Goal: Task Accomplishment & Management: Manage account settings

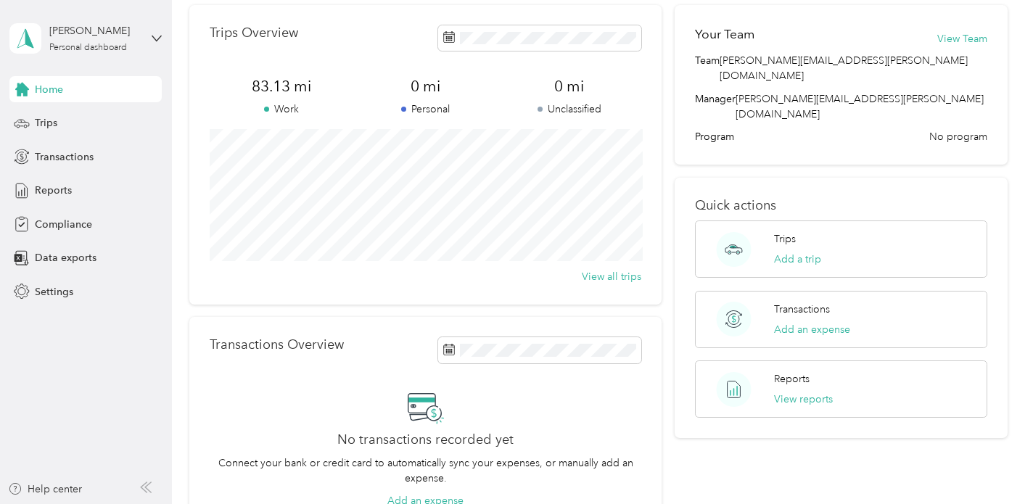
scroll to position [51, 0]
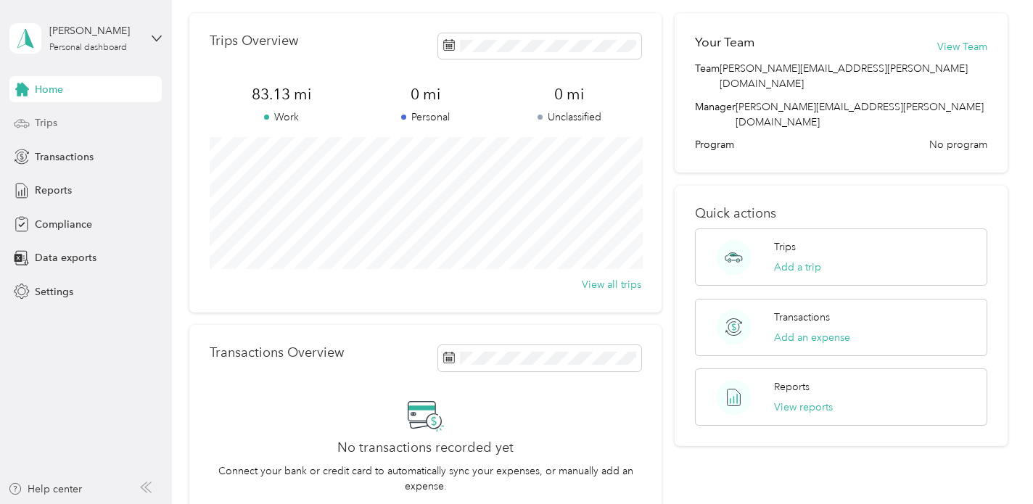
click at [40, 122] on span "Trips" at bounding box center [46, 122] width 22 height 15
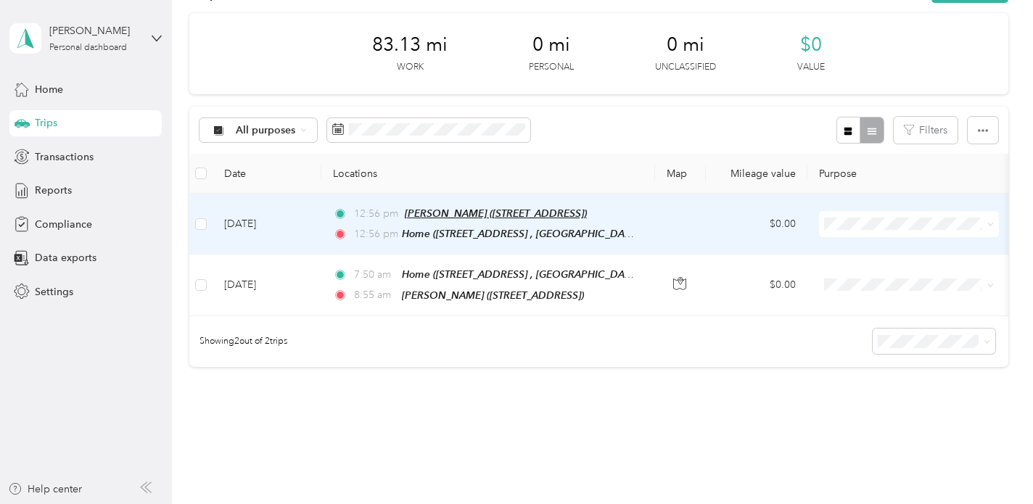
click at [413, 213] on span "[PERSON_NAME] ([STREET_ADDRESS])" at bounding box center [496, 213] width 182 height 12
click at [368, 213] on span "12:56 pm" at bounding box center [376, 214] width 44 height 16
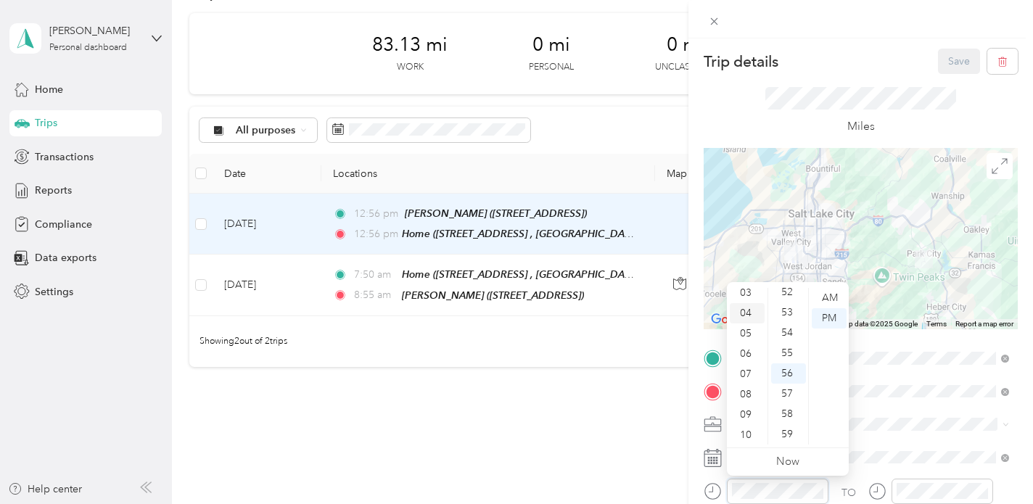
scroll to position [87, 0]
click at [748, 436] on div "11" at bounding box center [747, 434] width 35 height 20
click at [787, 343] on div "50" at bounding box center [788, 343] width 35 height 20
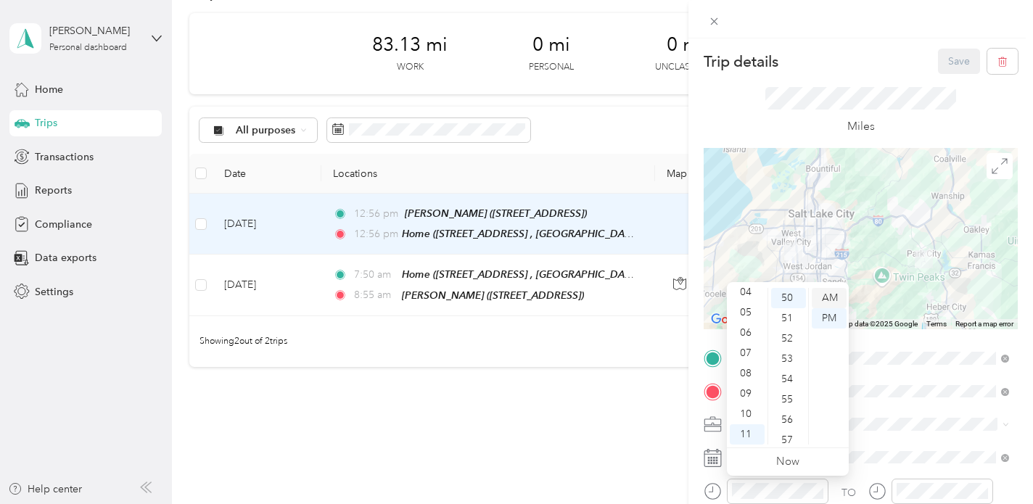
click at [830, 297] on div "AM" at bounding box center [829, 298] width 35 height 20
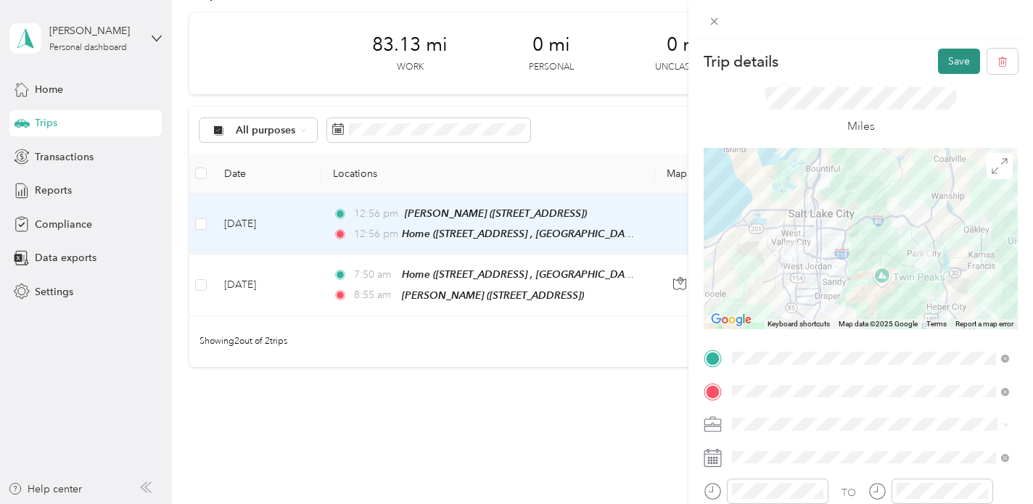
click at [952, 62] on button "Save" at bounding box center [959, 61] width 42 height 25
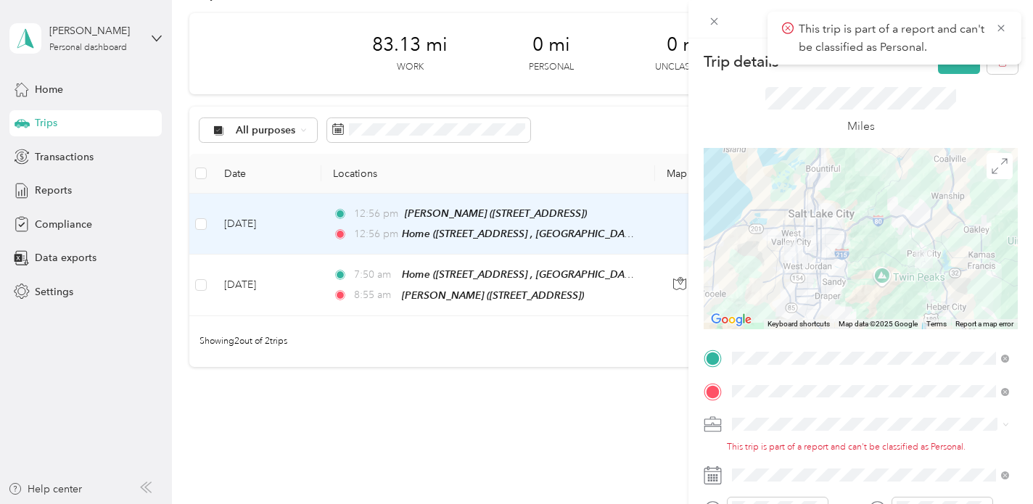
click at [918, 122] on div "Miles" at bounding box center [860, 111] width 191 height 49
click at [1002, 25] on icon at bounding box center [1000, 28] width 7 height 7
click at [952, 65] on button "Save" at bounding box center [959, 61] width 42 height 25
click at [886, 452] on li "Personal" at bounding box center [870, 446] width 287 height 25
click at [891, 431] on span at bounding box center [872, 424] width 291 height 23
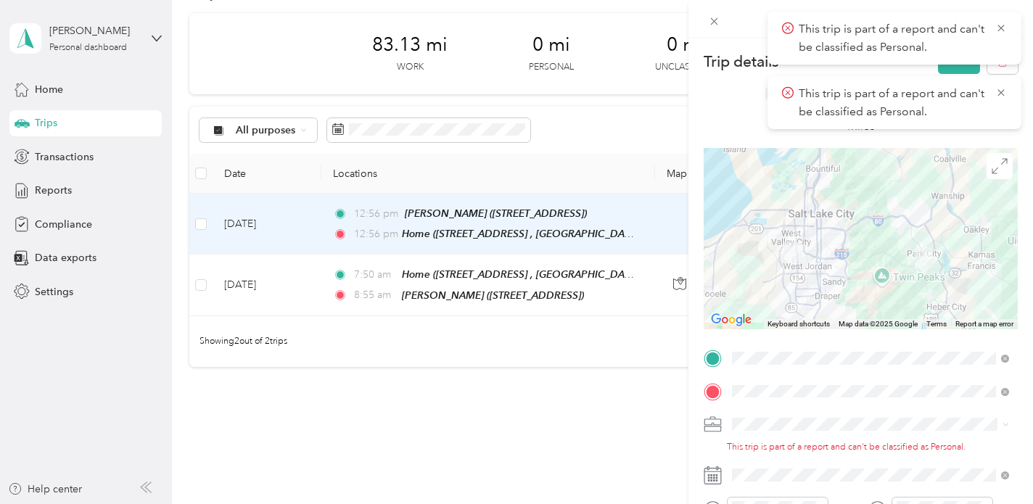
click at [709, 427] on icon at bounding box center [713, 428] width 16 height 5
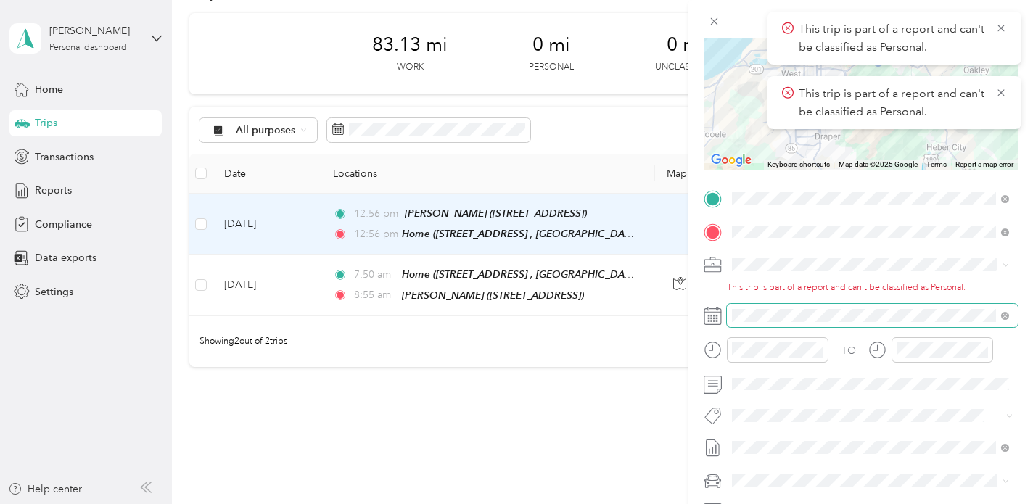
scroll to position [160, 0]
click at [490, 415] on div "Trip details Save This trip cannot be edited because it is either under review,…" at bounding box center [516, 252] width 1033 height 504
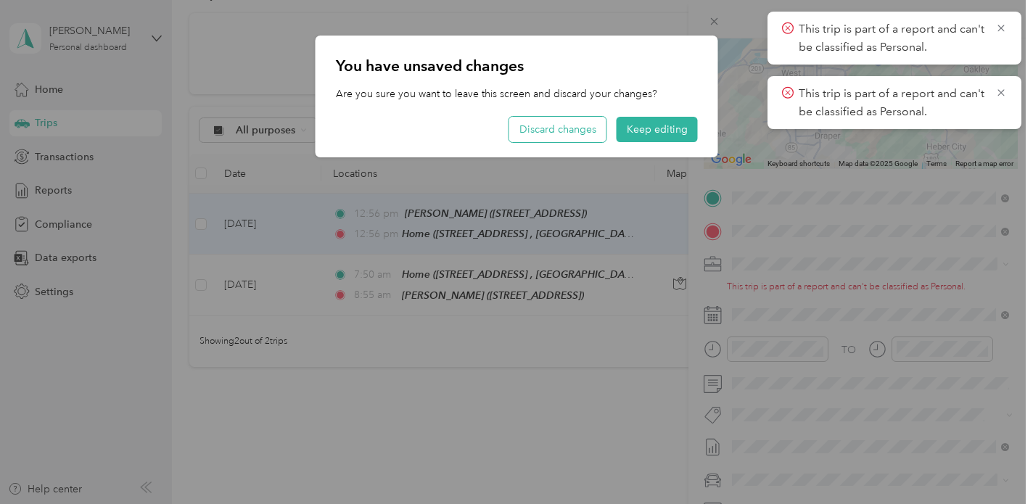
click at [579, 132] on button "Discard changes" at bounding box center [557, 129] width 97 height 25
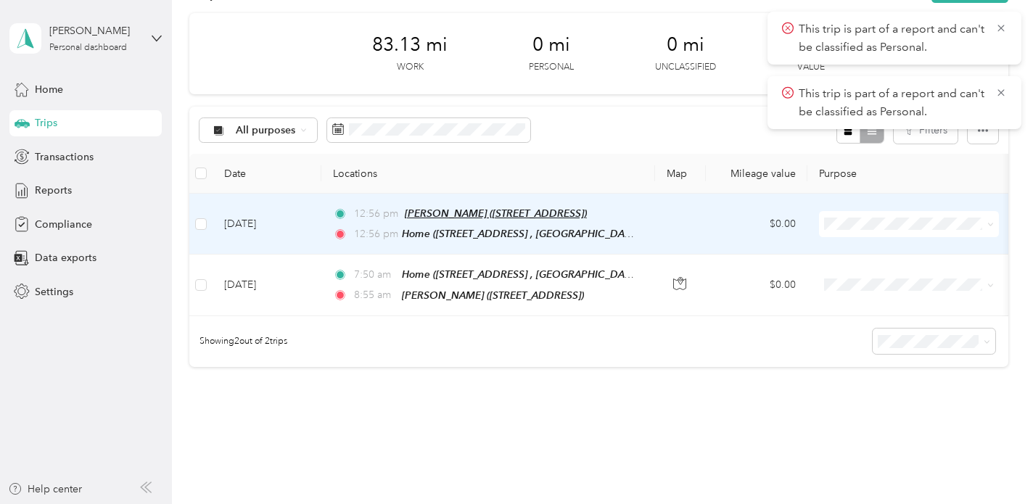
click at [426, 213] on span "[PERSON_NAME] ([STREET_ADDRESS])" at bounding box center [496, 213] width 182 height 12
click at [364, 214] on span "12:56 pm" at bounding box center [376, 214] width 44 height 16
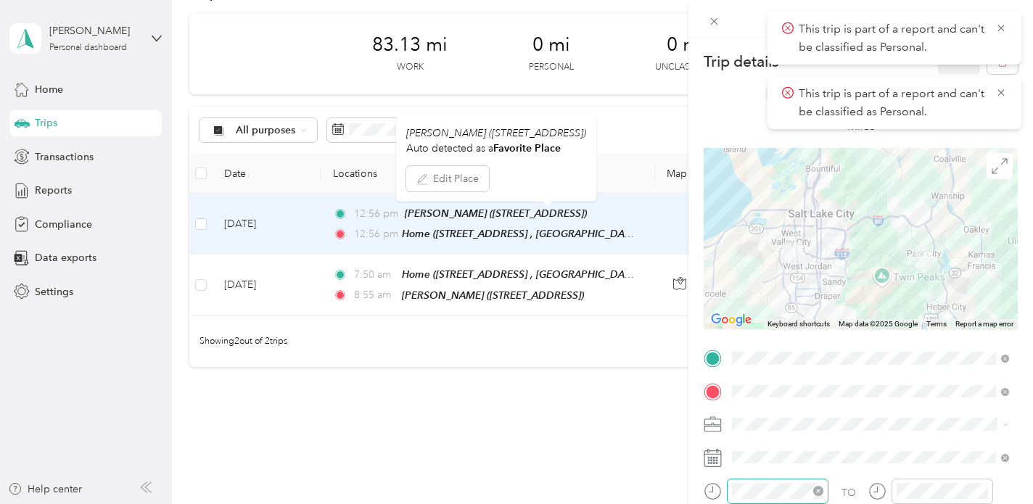
click at [820, 490] on icon "close-circle" at bounding box center [818, 491] width 10 height 10
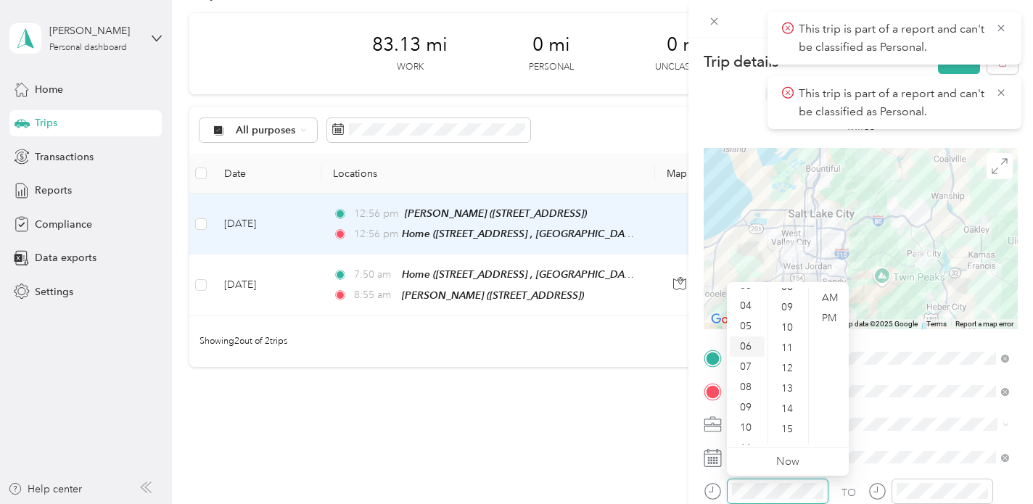
scroll to position [87, 0]
click at [745, 434] on div "11" at bounding box center [747, 434] width 35 height 20
click at [787, 411] on div "50" at bounding box center [788, 413] width 35 height 20
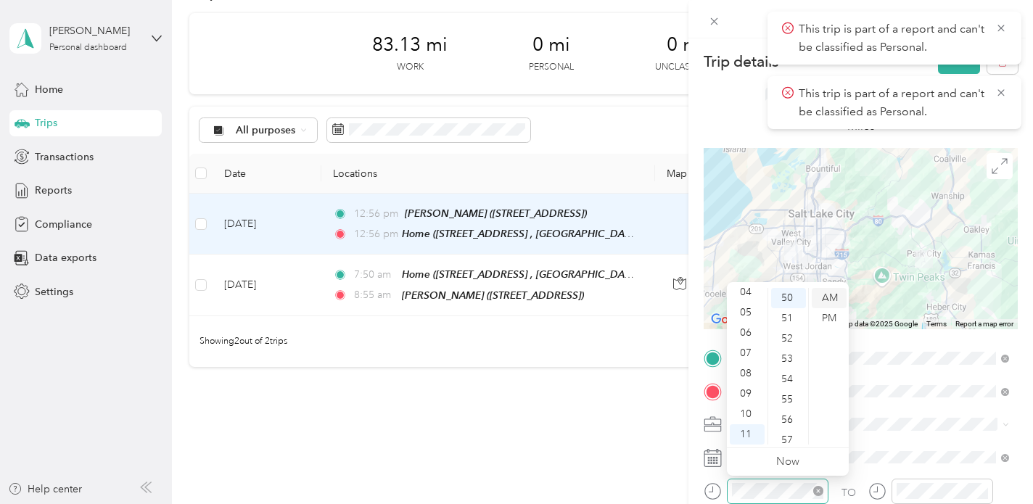
click at [832, 298] on div "AM" at bounding box center [829, 298] width 35 height 20
click at [1002, 26] on icon at bounding box center [1000, 28] width 7 height 7
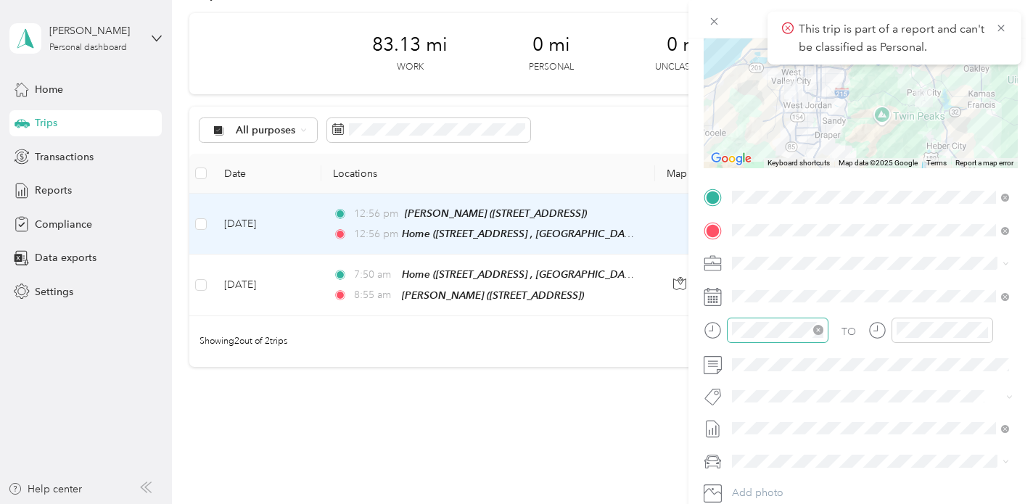
scroll to position [0, 0]
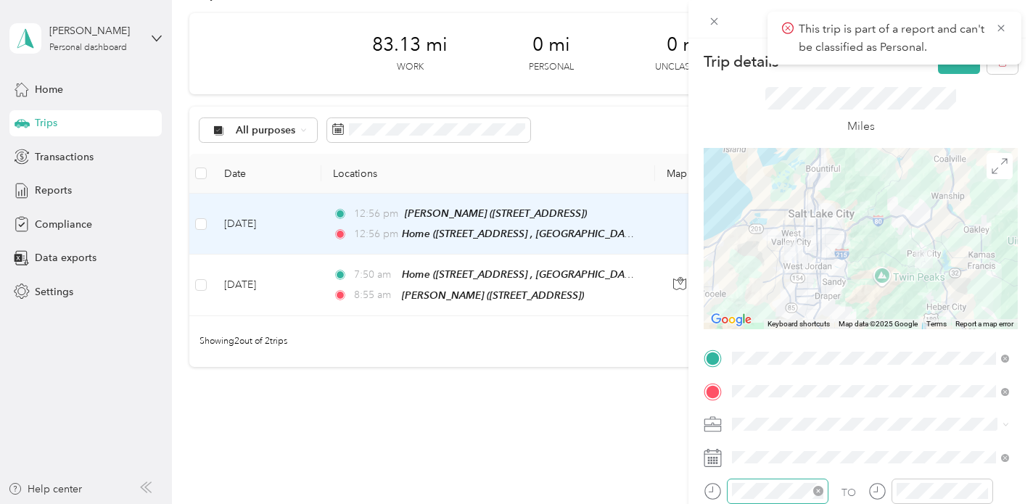
click at [586, 418] on div "Trip details Save This trip cannot be edited because it is either under review,…" at bounding box center [516, 252] width 1033 height 504
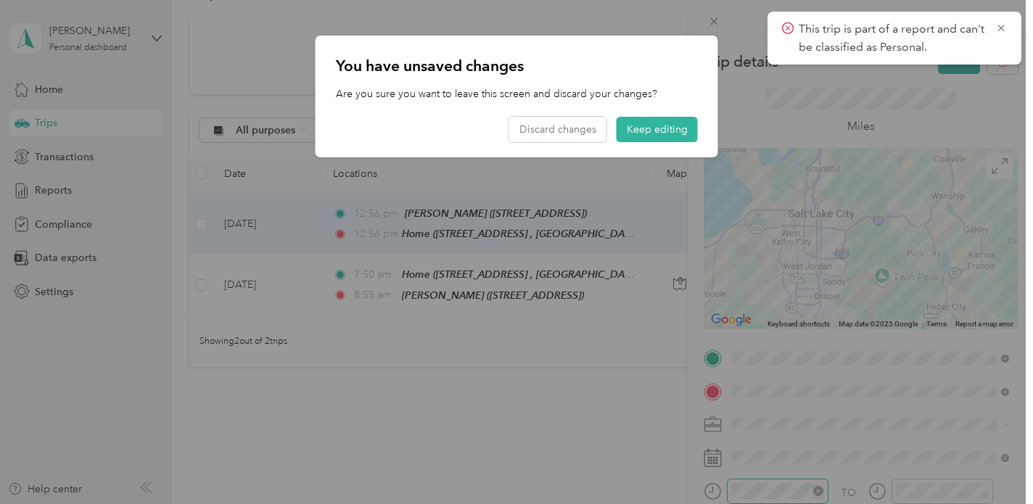
click at [786, 25] on icon at bounding box center [788, 28] width 12 height 13
click at [665, 131] on button "Keep editing" at bounding box center [656, 129] width 81 height 25
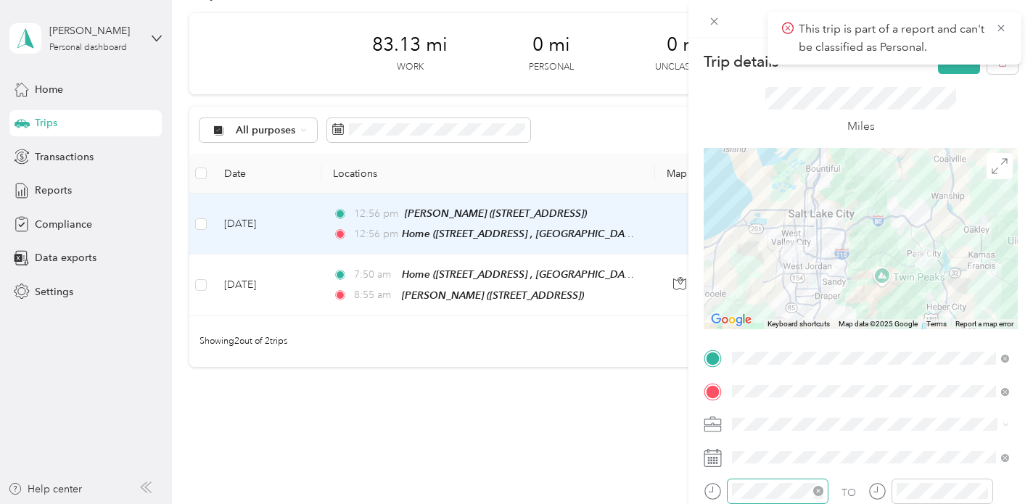
click at [789, 28] on icon at bounding box center [788, 28] width 12 height 13
click at [785, 27] on icon at bounding box center [788, 28] width 12 height 13
click at [1000, 28] on icon at bounding box center [1000, 28] width 7 height 7
click at [952, 61] on button "Save" at bounding box center [959, 61] width 42 height 25
click at [516, 393] on div "Trip details Save This trip cannot be edited because it is either under review,…" at bounding box center [516, 252] width 1033 height 504
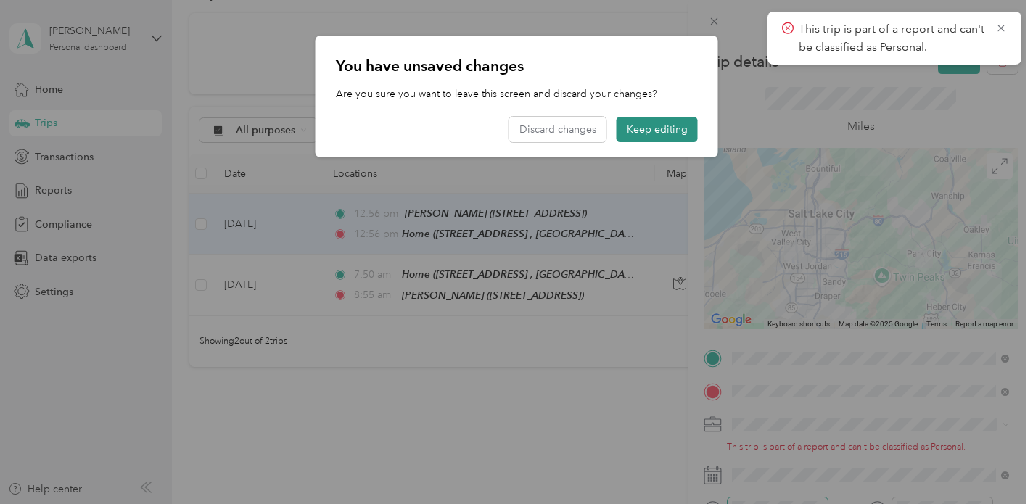
click at [643, 130] on button "Keep editing" at bounding box center [656, 129] width 81 height 25
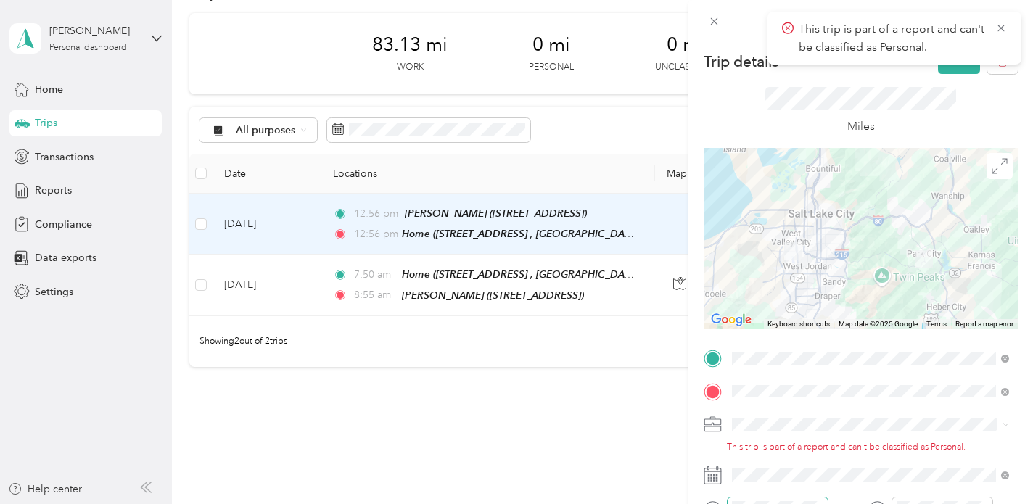
click at [547, 410] on div "Trip details Save This trip cannot be edited because it is either under review,…" at bounding box center [516, 252] width 1033 height 504
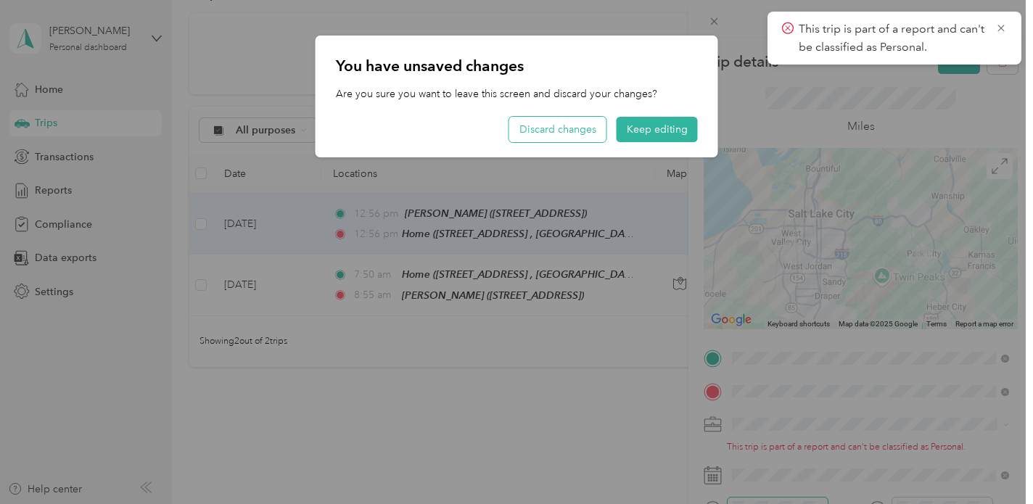
click at [572, 125] on button "Discard changes" at bounding box center [557, 129] width 97 height 25
